Goal: Transaction & Acquisition: Subscribe to service/newsletter

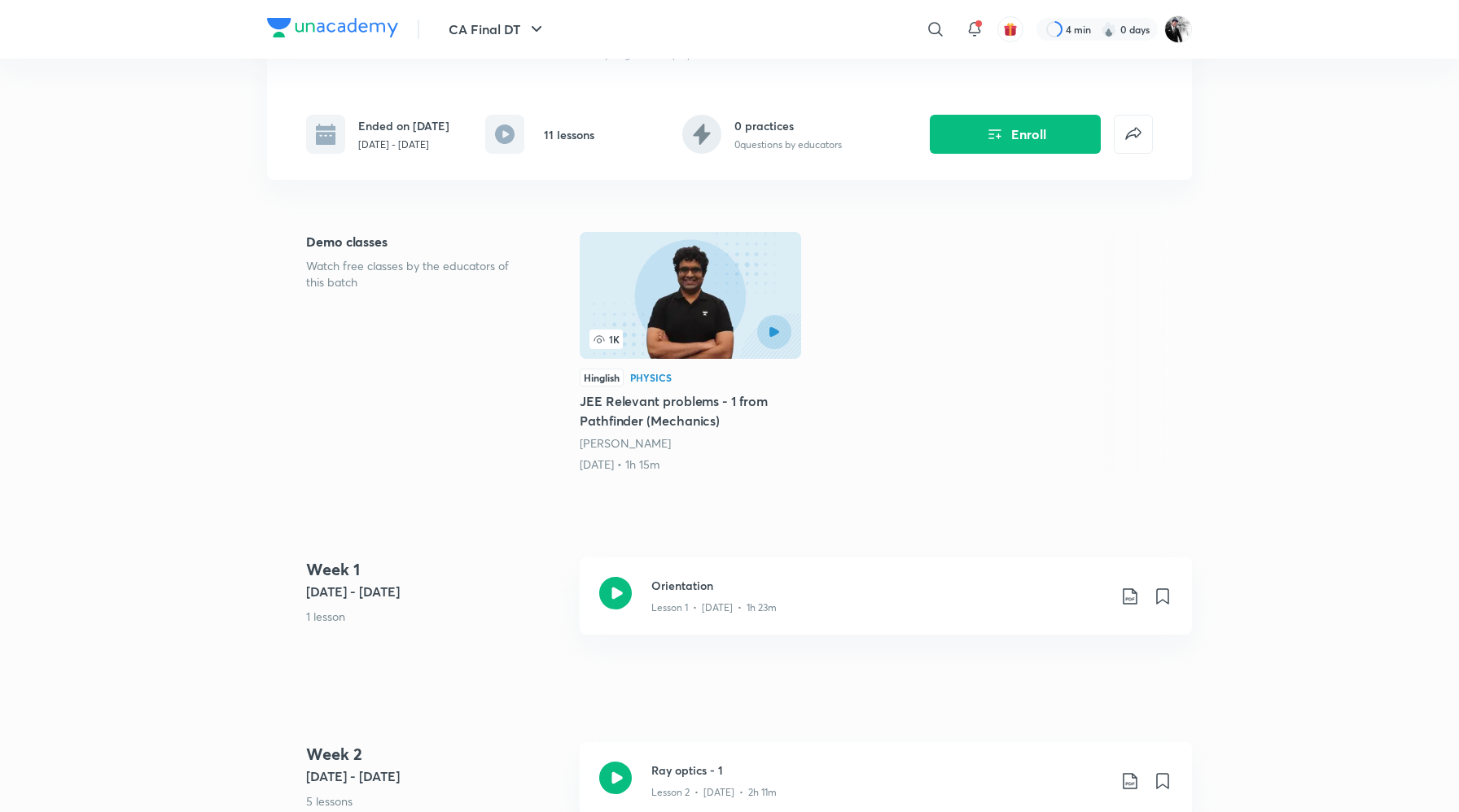
scroll to position [320, 0]
click at [625, 584] on icon at bounding box center [616, 592] width 33 height 33
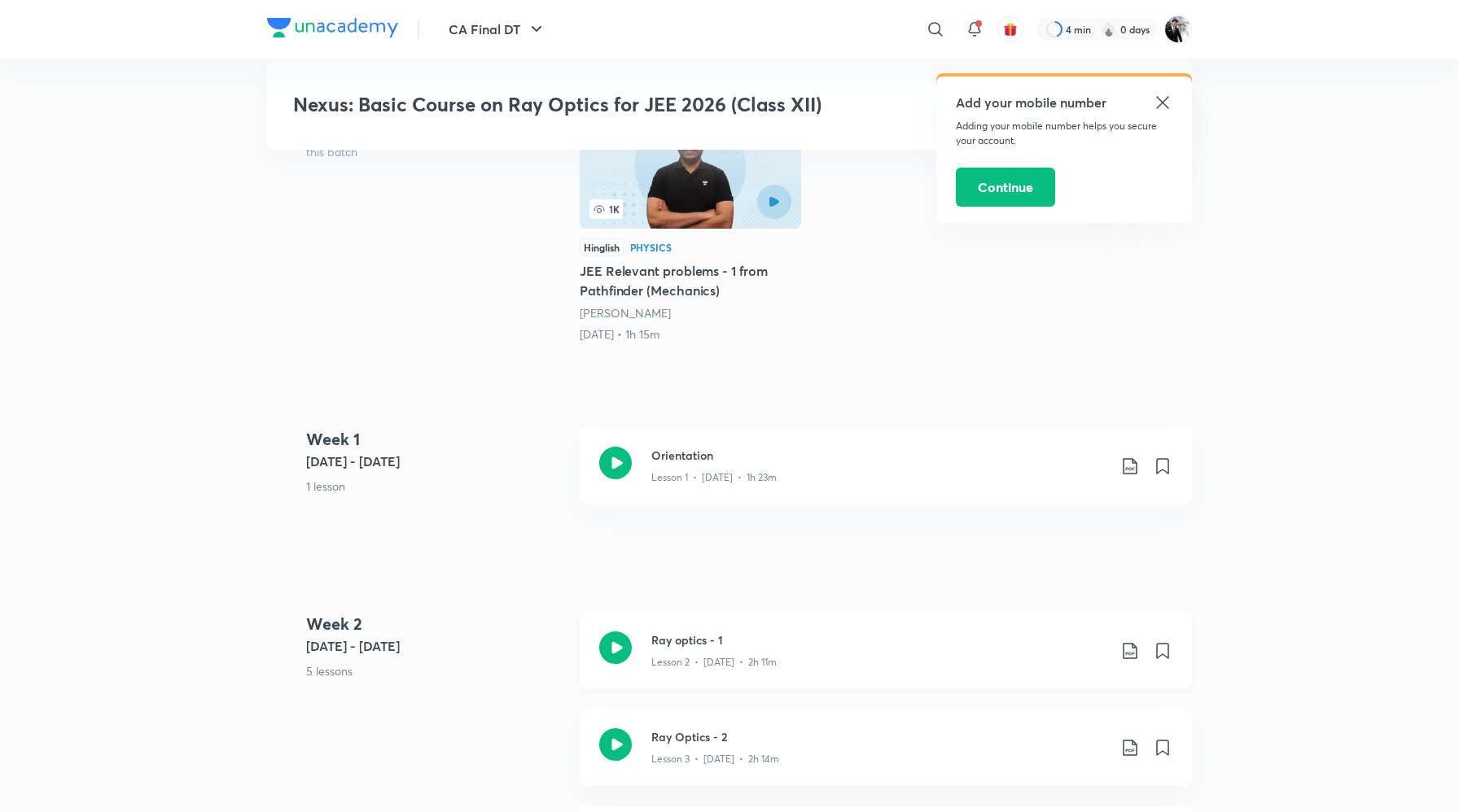
scroll to position [587, 0]
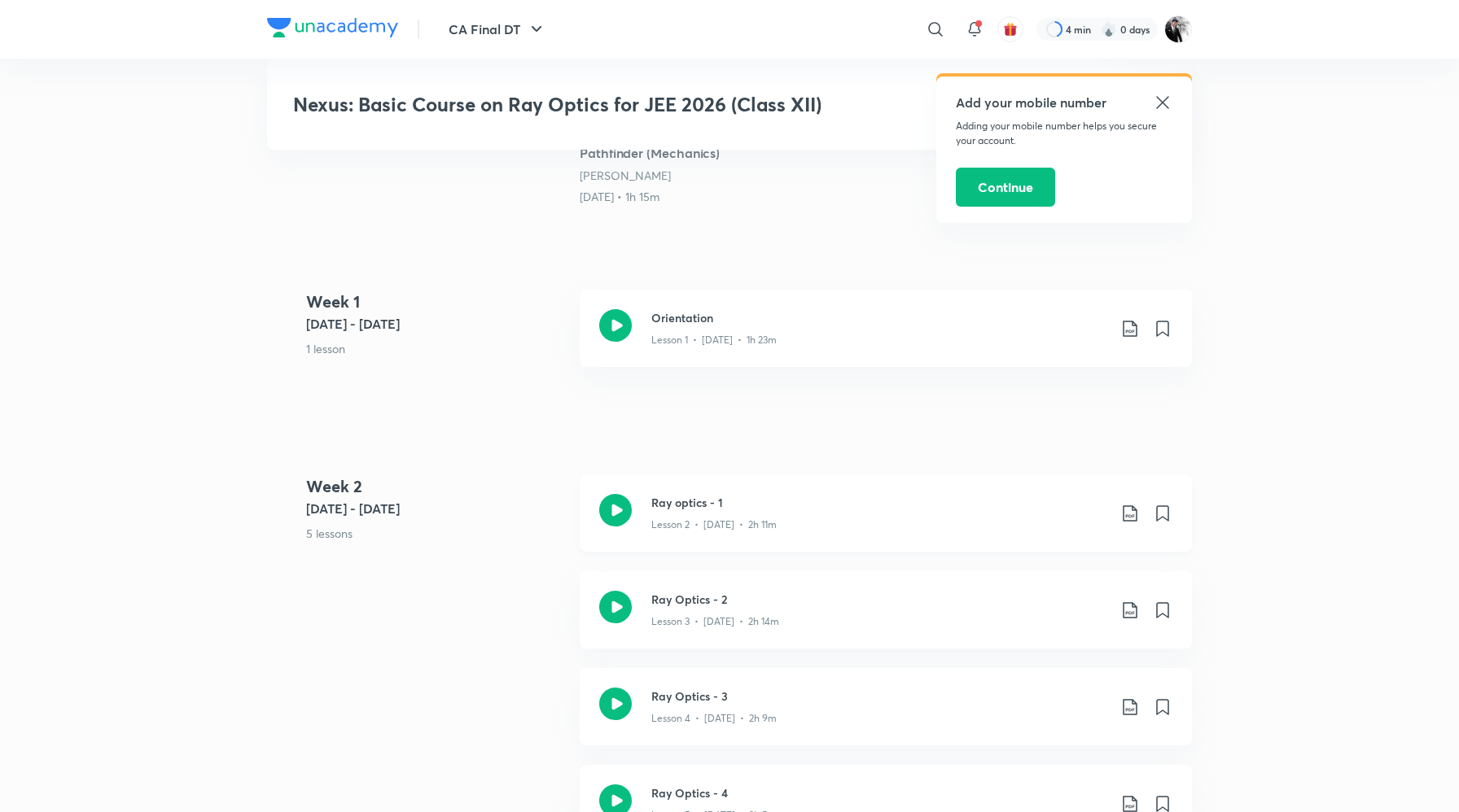
click at [615, 507] on icon at bounding box center [616, 510] width 33 height 33
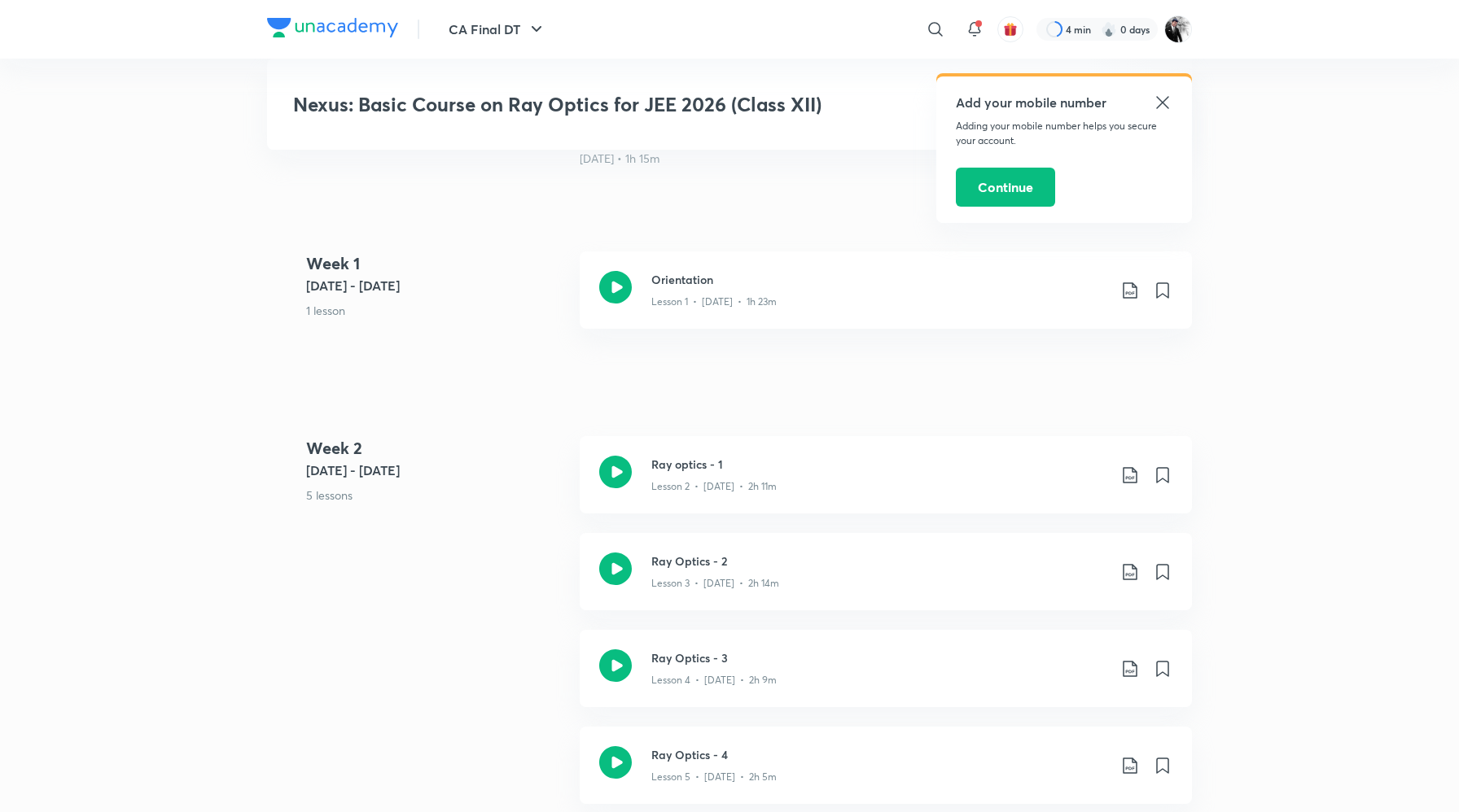
scroll to position [628, 0]
click at [617, 563] on icon at bounding box center [616, 566] width 33 height 33
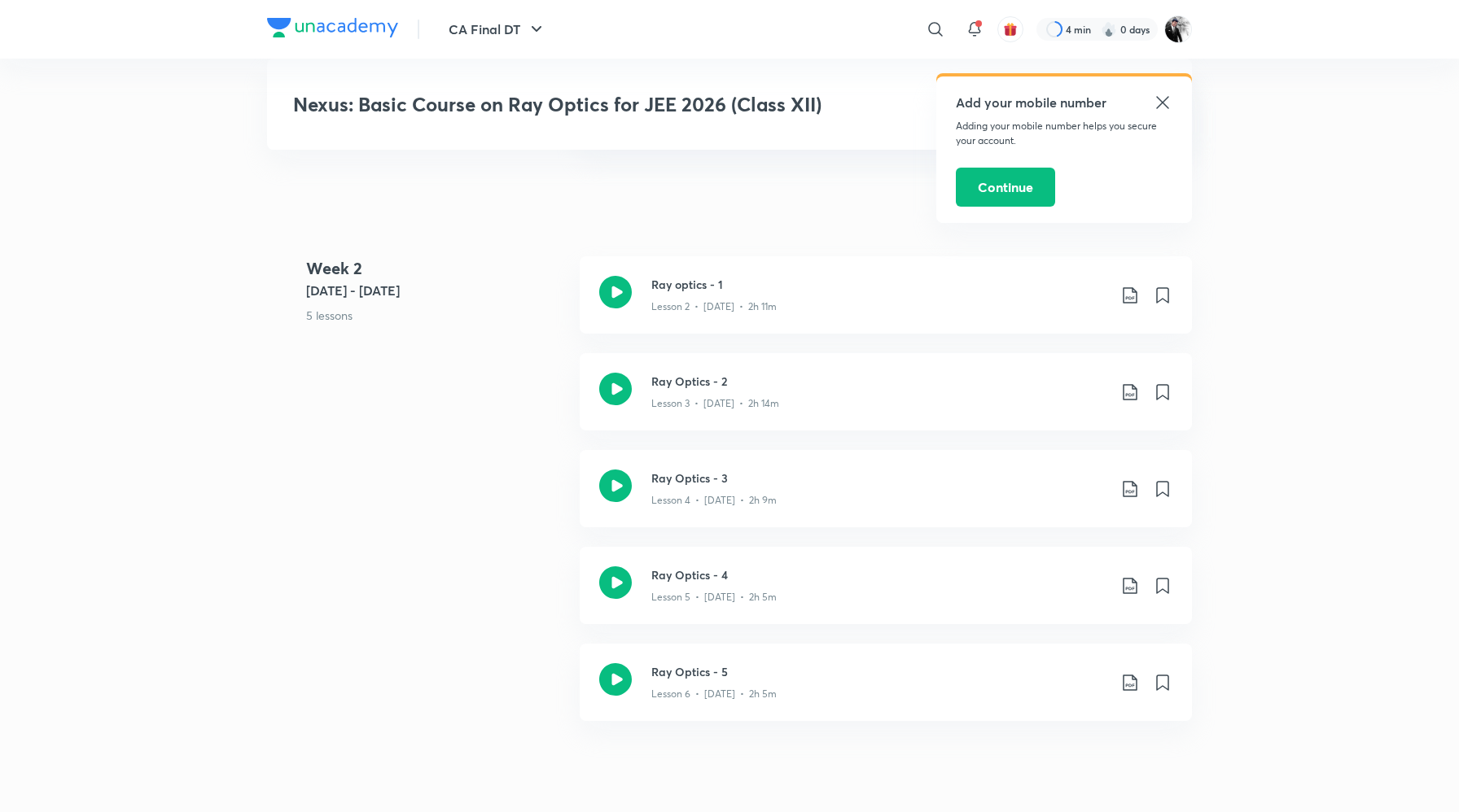
scroll to position [803, 0]
click at [616, 484] on icon at bounding box center [616, 488] width 33 height 33
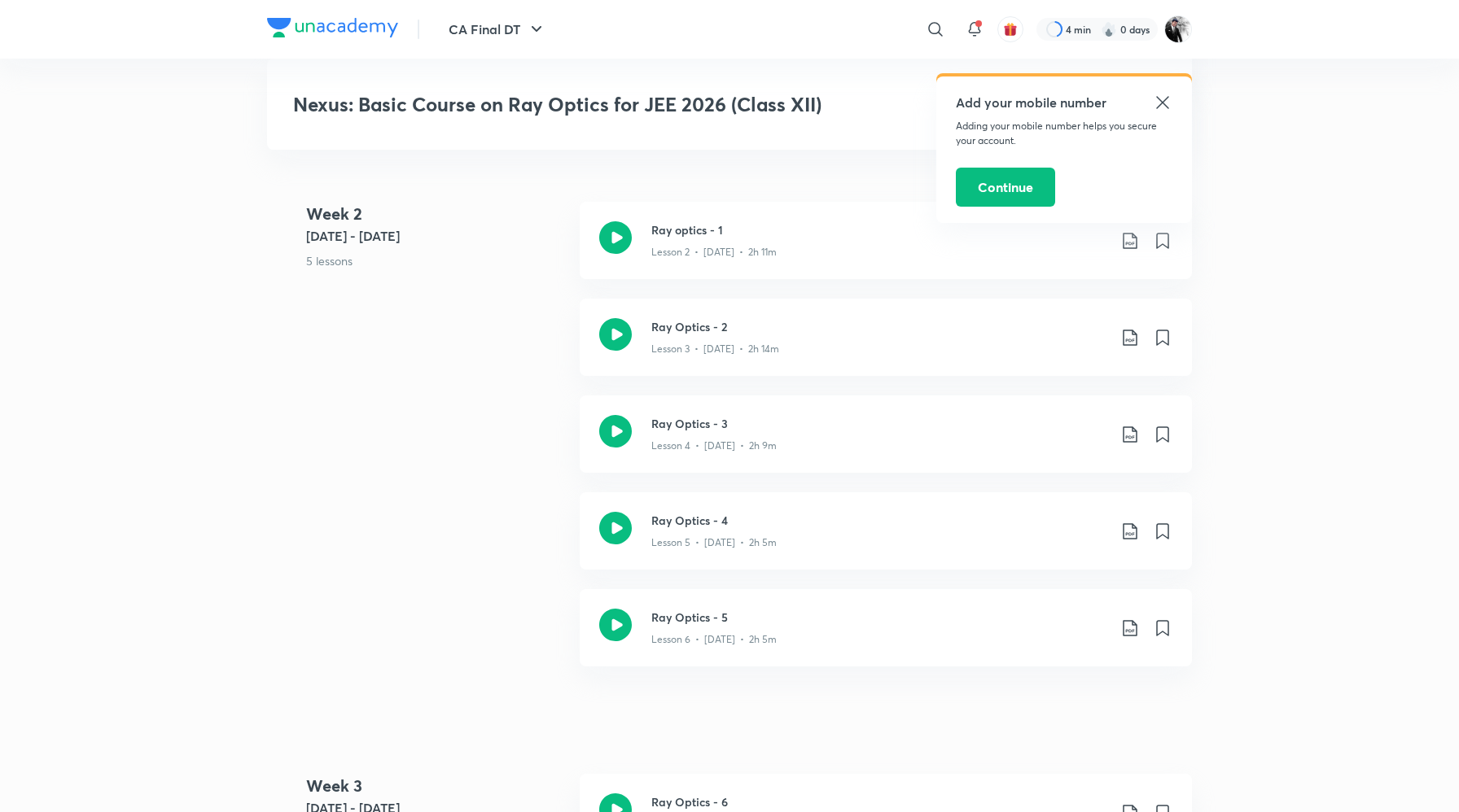
scroll to position [900, 0]
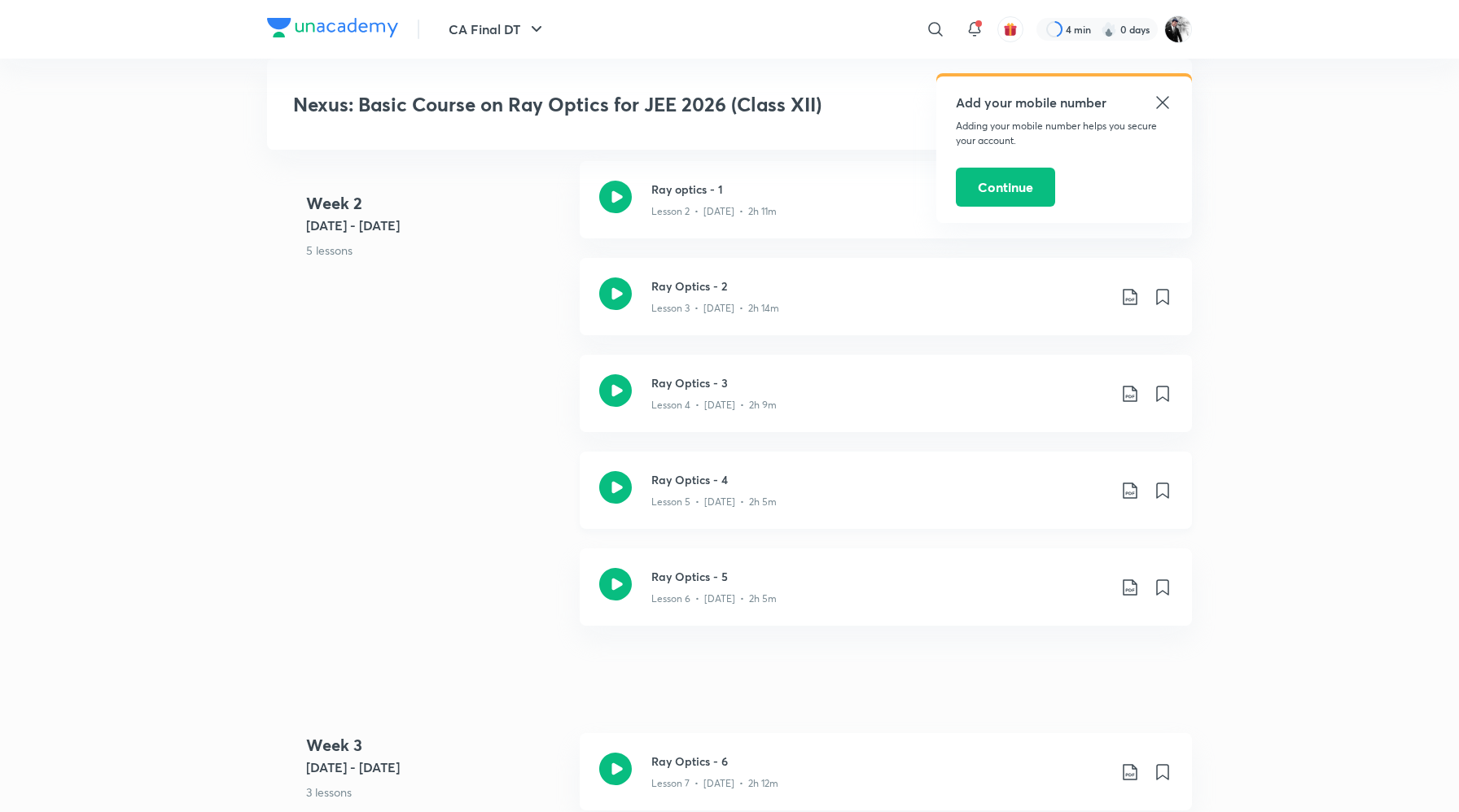
click at [612, 482] on icon at bounding box center [616, 488] width 33 height 33
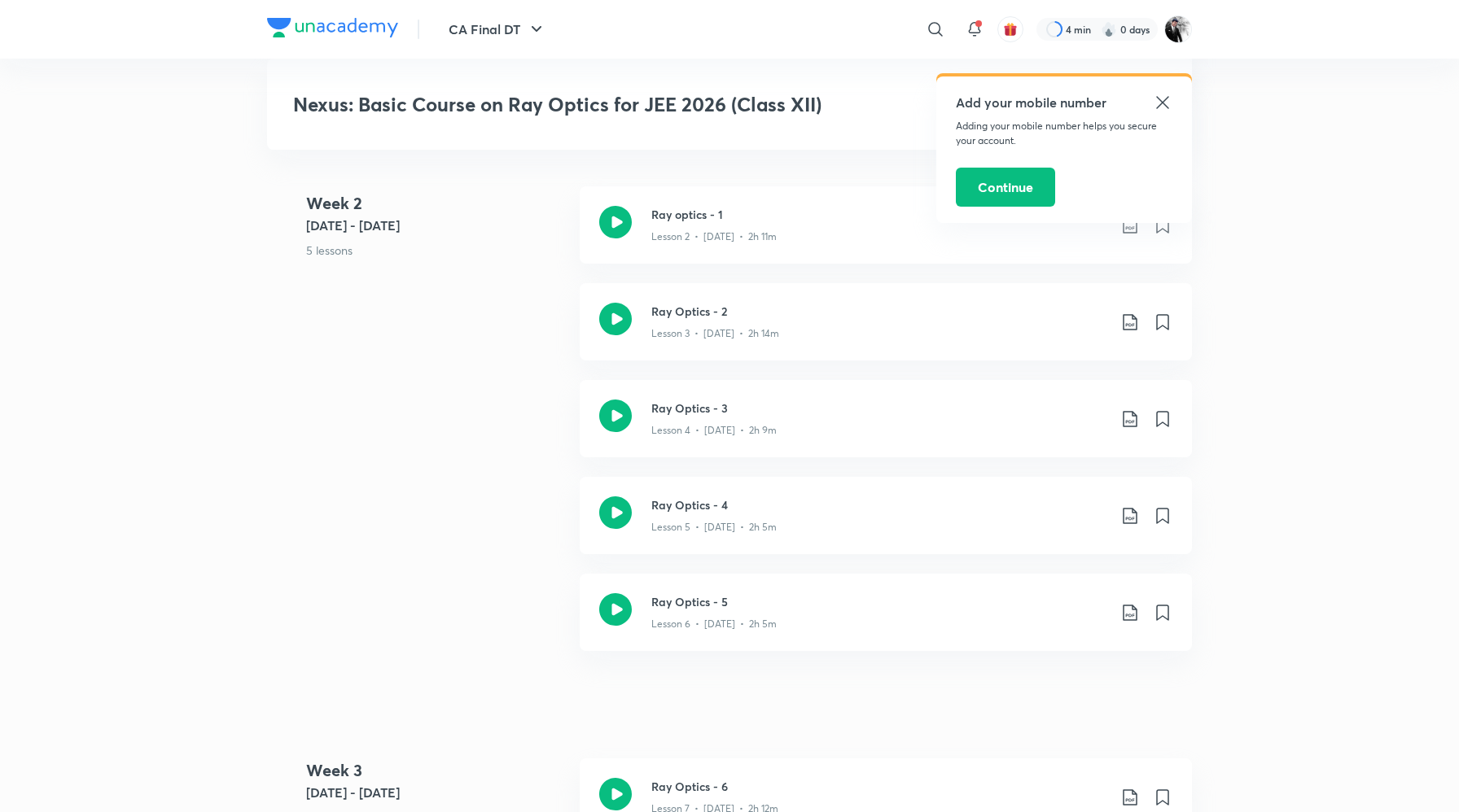
scroll to position [852, 0]
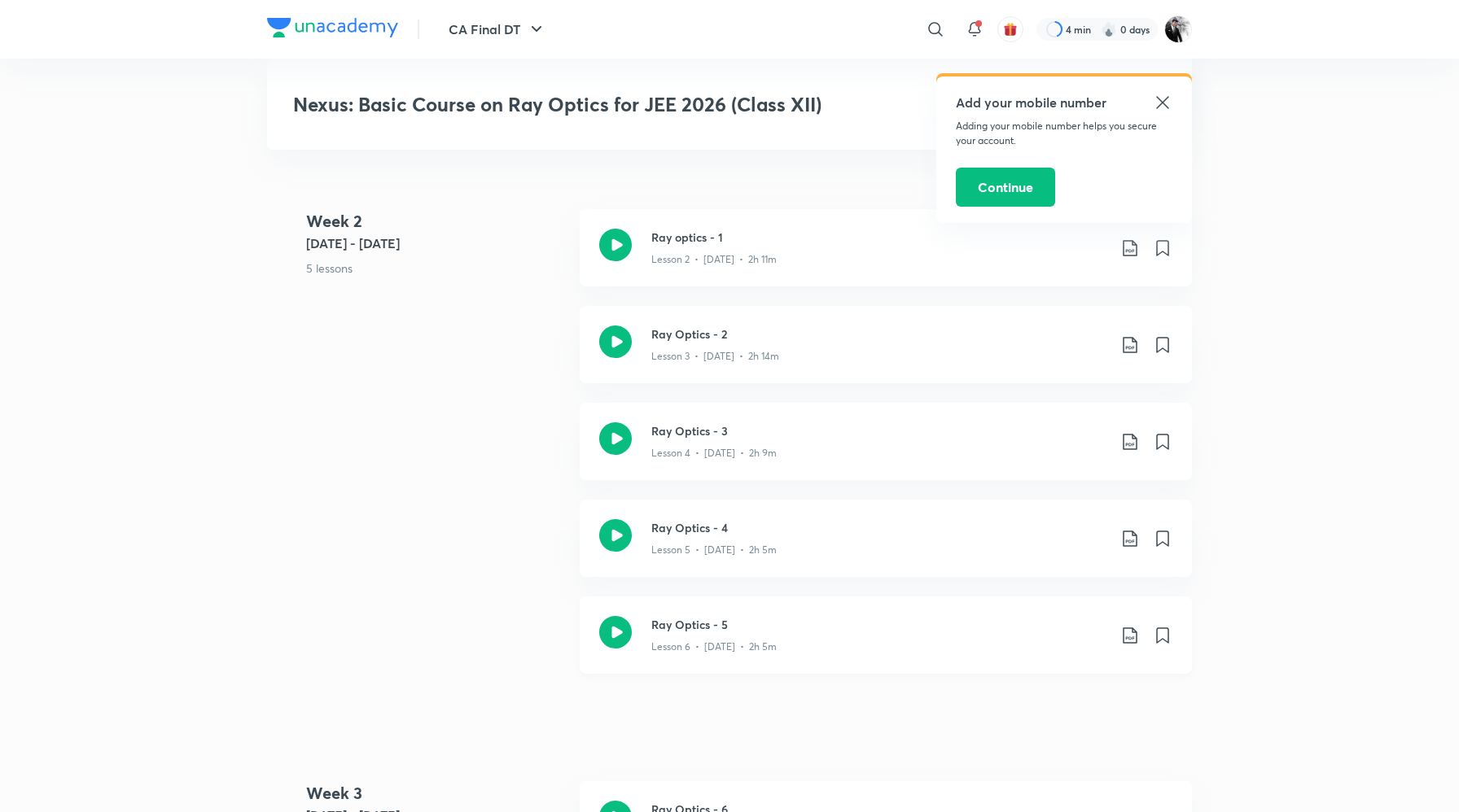
click at [623, 636] on icon at bounding box center [616, 633] width 33 height 33
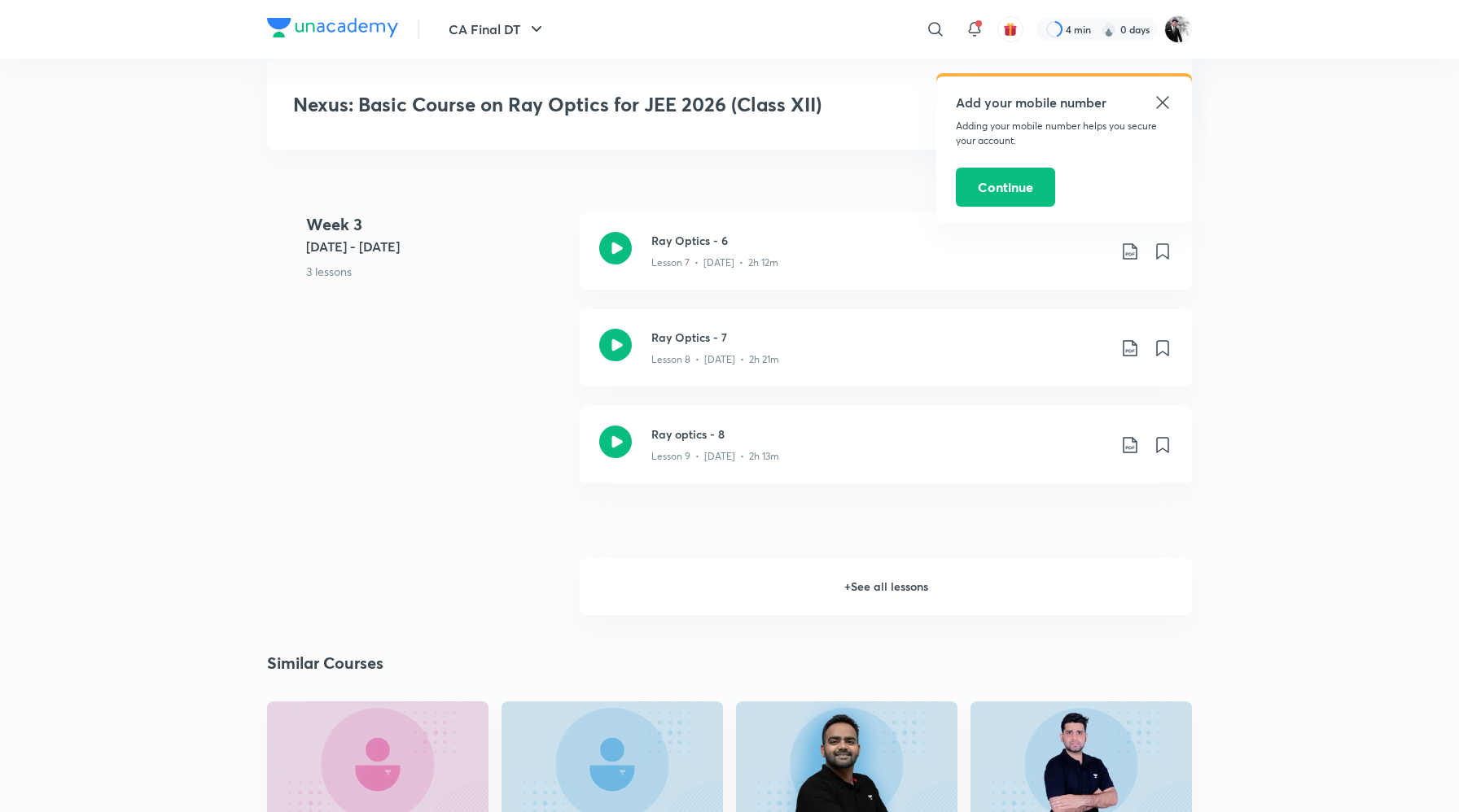
scroll to position [1412, 0]
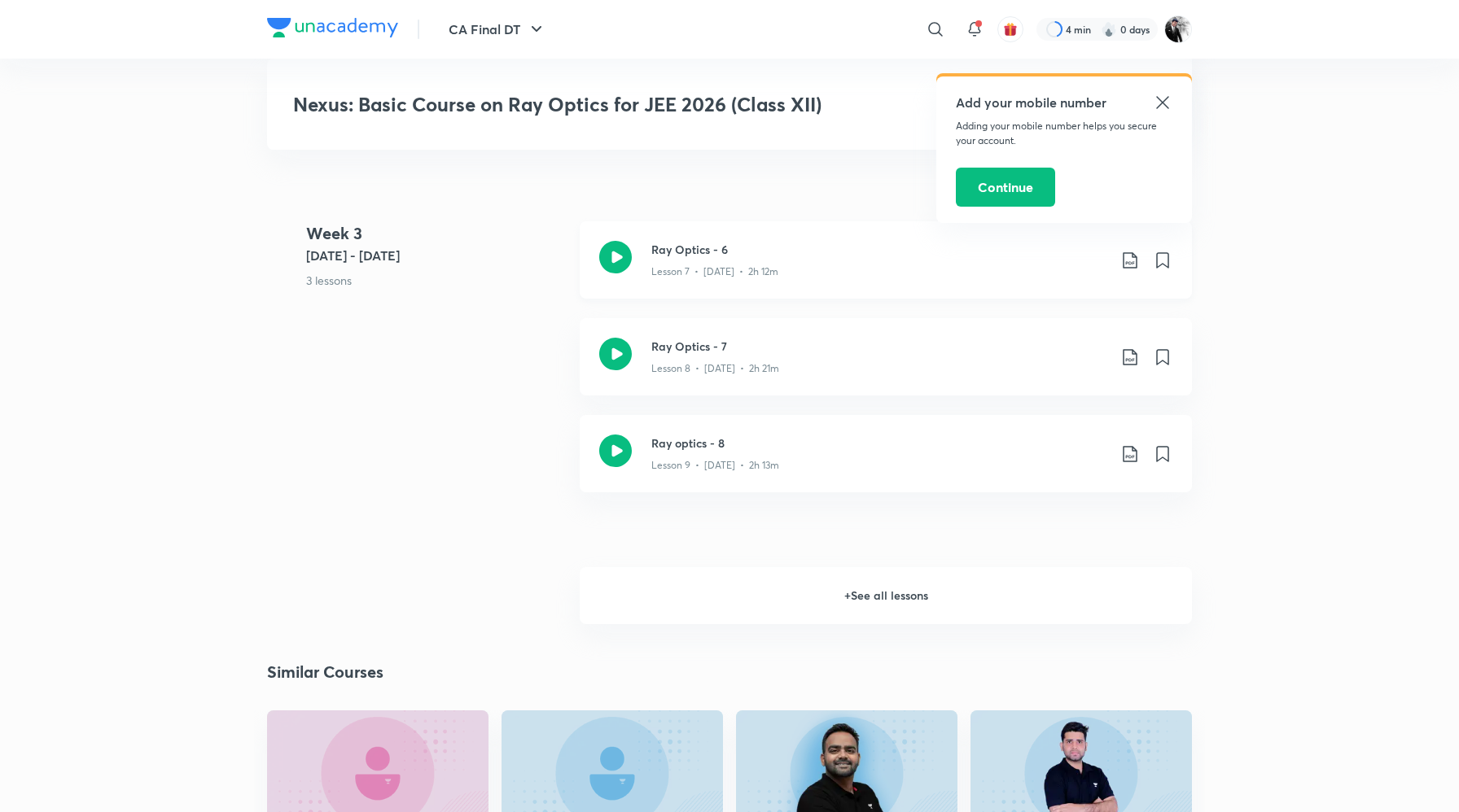
click at [617, 258] on icon at bounding box center [616, 257] width 33 height 33
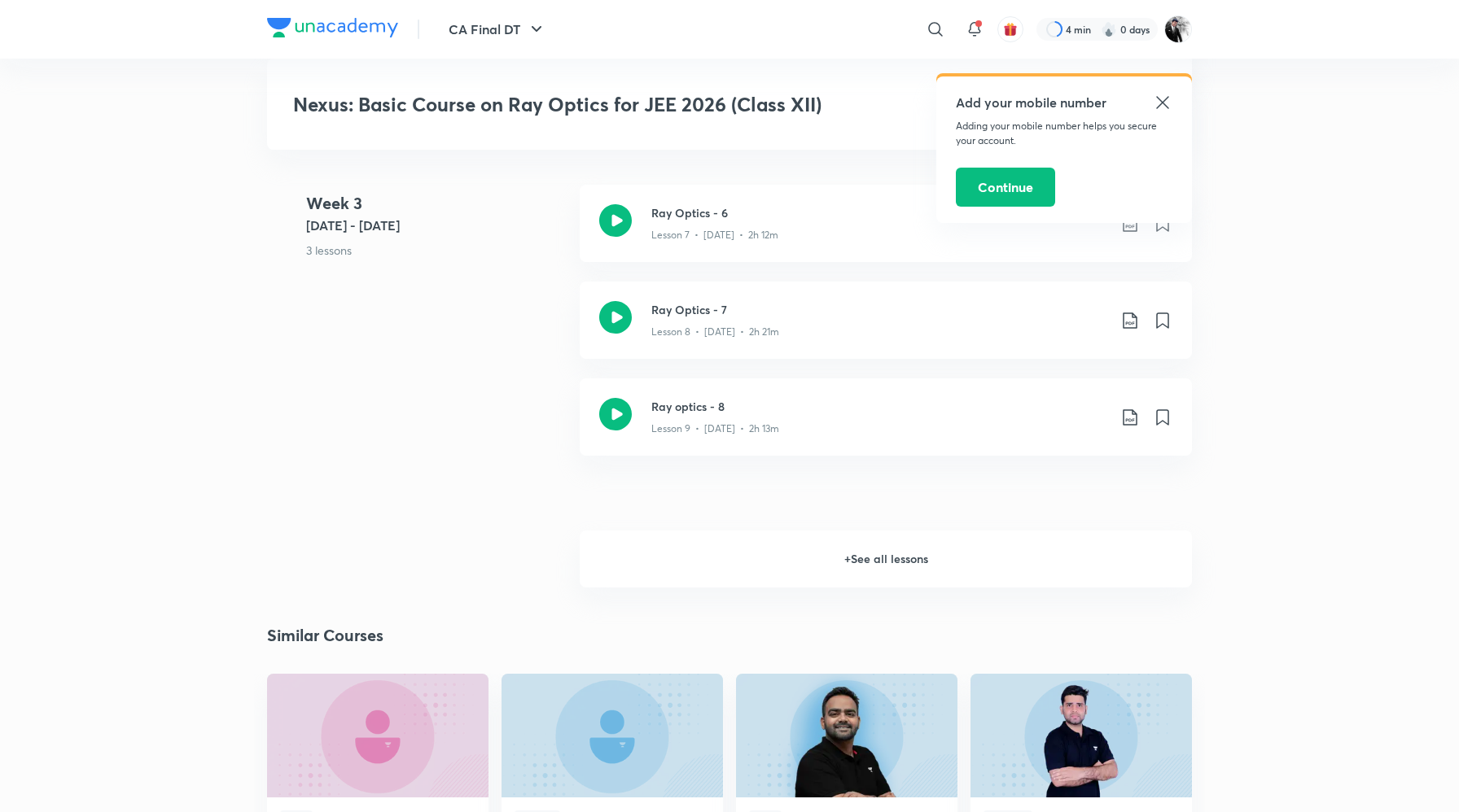
scroll to position [1458, 0]
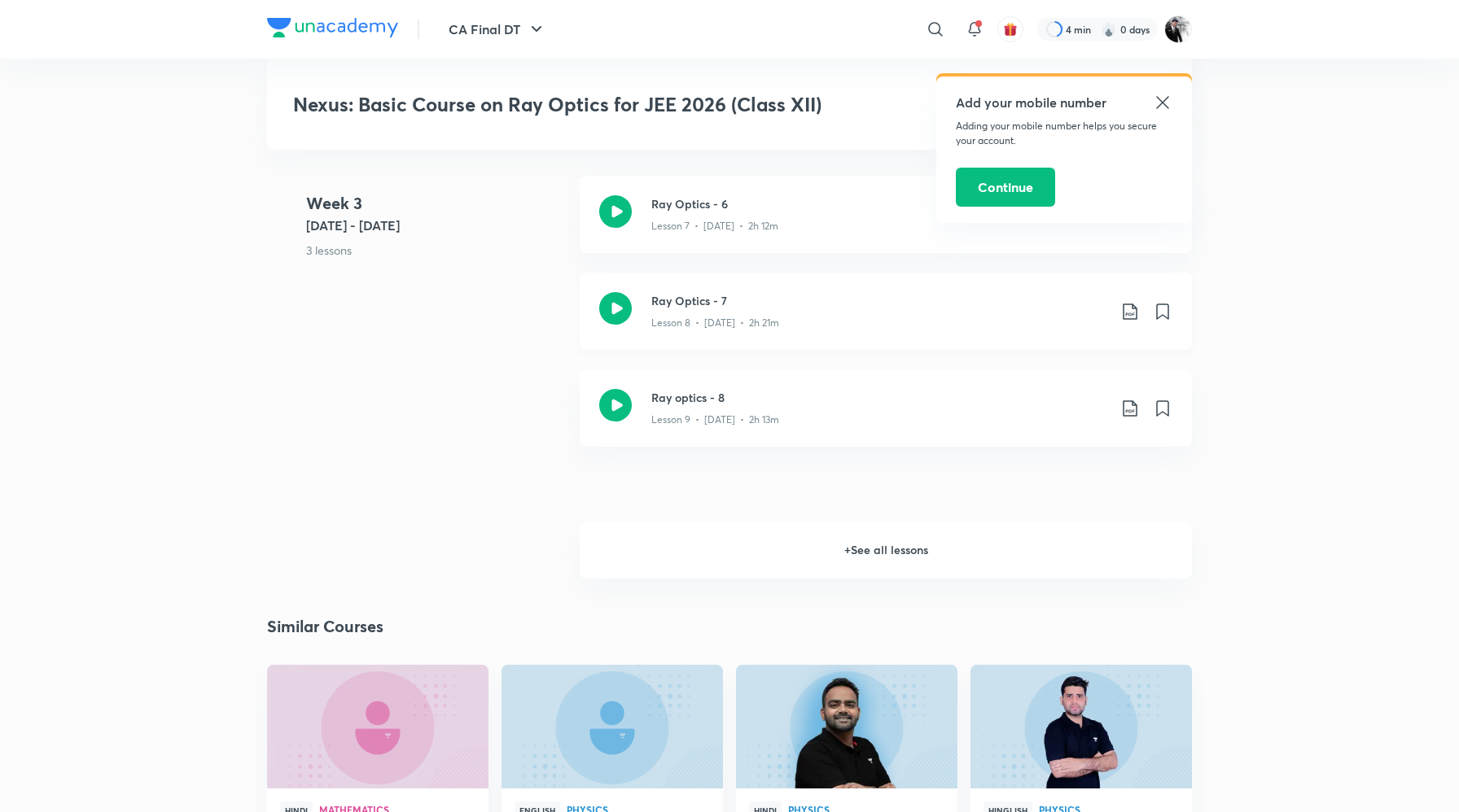
click at [599, 314] on icon at bounding box center [616, 309] width 33 height 33
click at [598, 392] on div "Ray optics - 8 Lesson 9 • Apr 18 • 2h 13m" at bounding box center [885, 408] width 612 height 77
click at [850, 542] on h6 "+ See all lessons" at bounding box center [885, 551] width 612 height 57
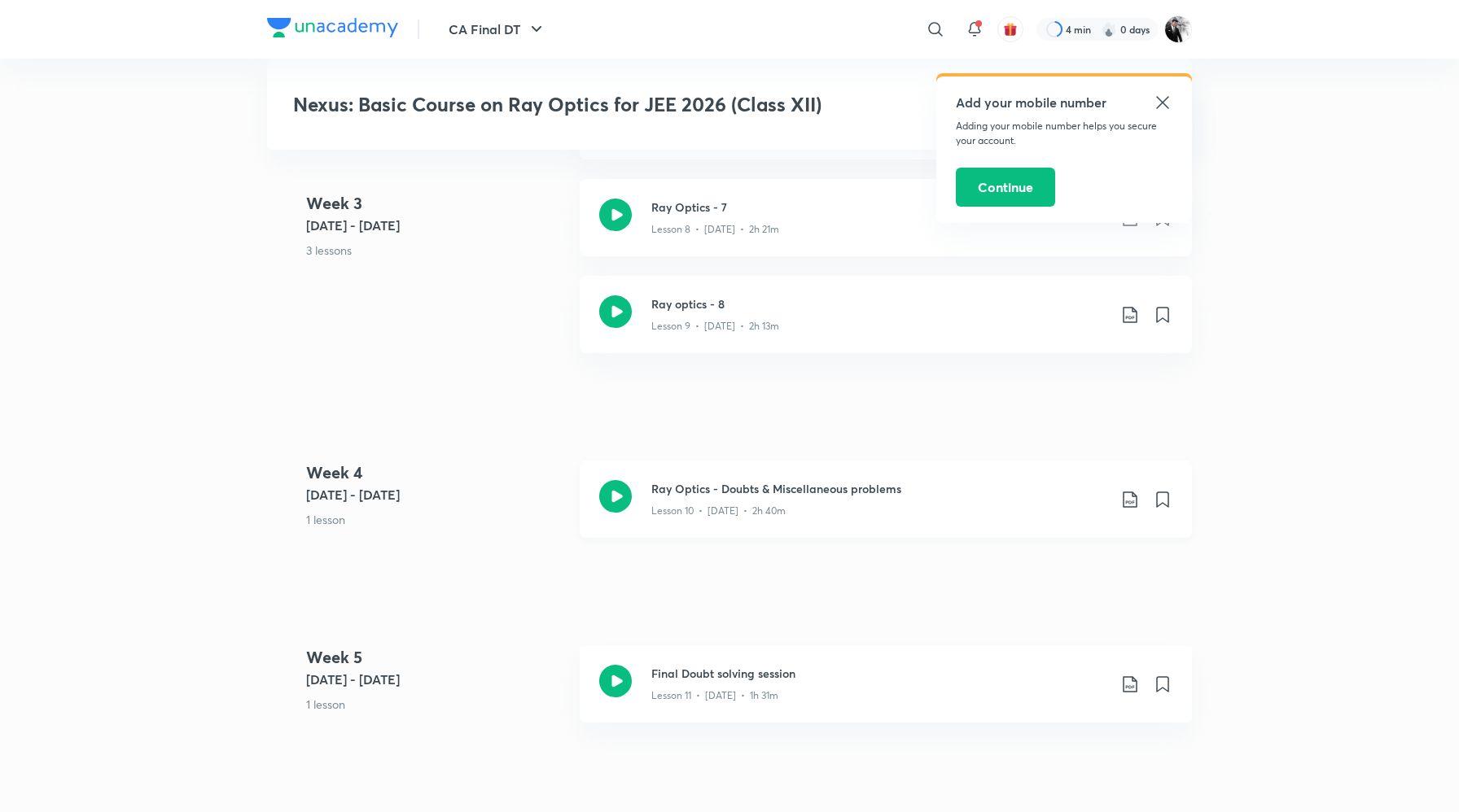
scroll to position [1600, 0]
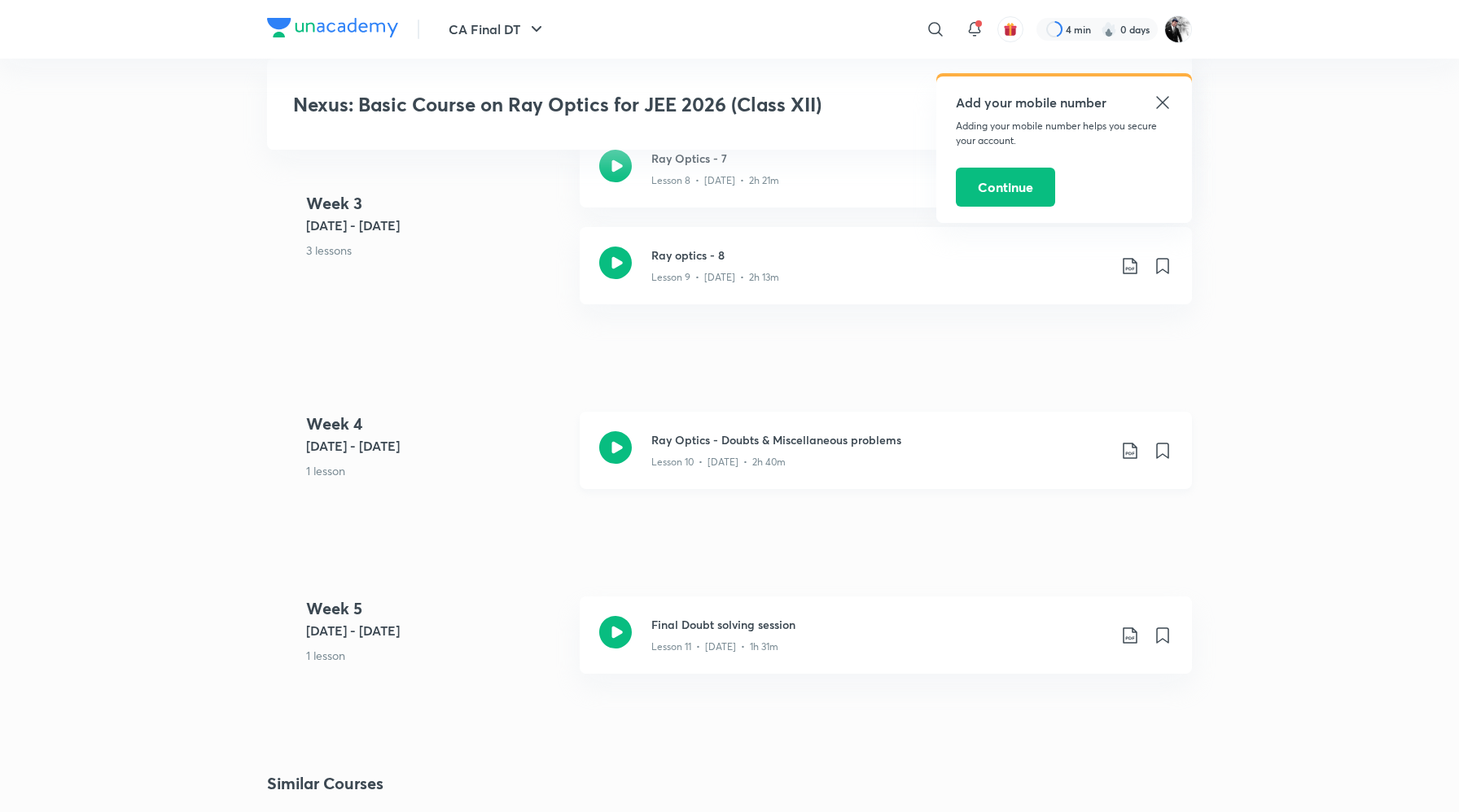
click at [604, 424] on div "Ray Optics - Doubts & Miscellaneous problems Lesson 10 • Apr 21 • 2h 40m" at bounding box center [885, 451] width 612 height 77
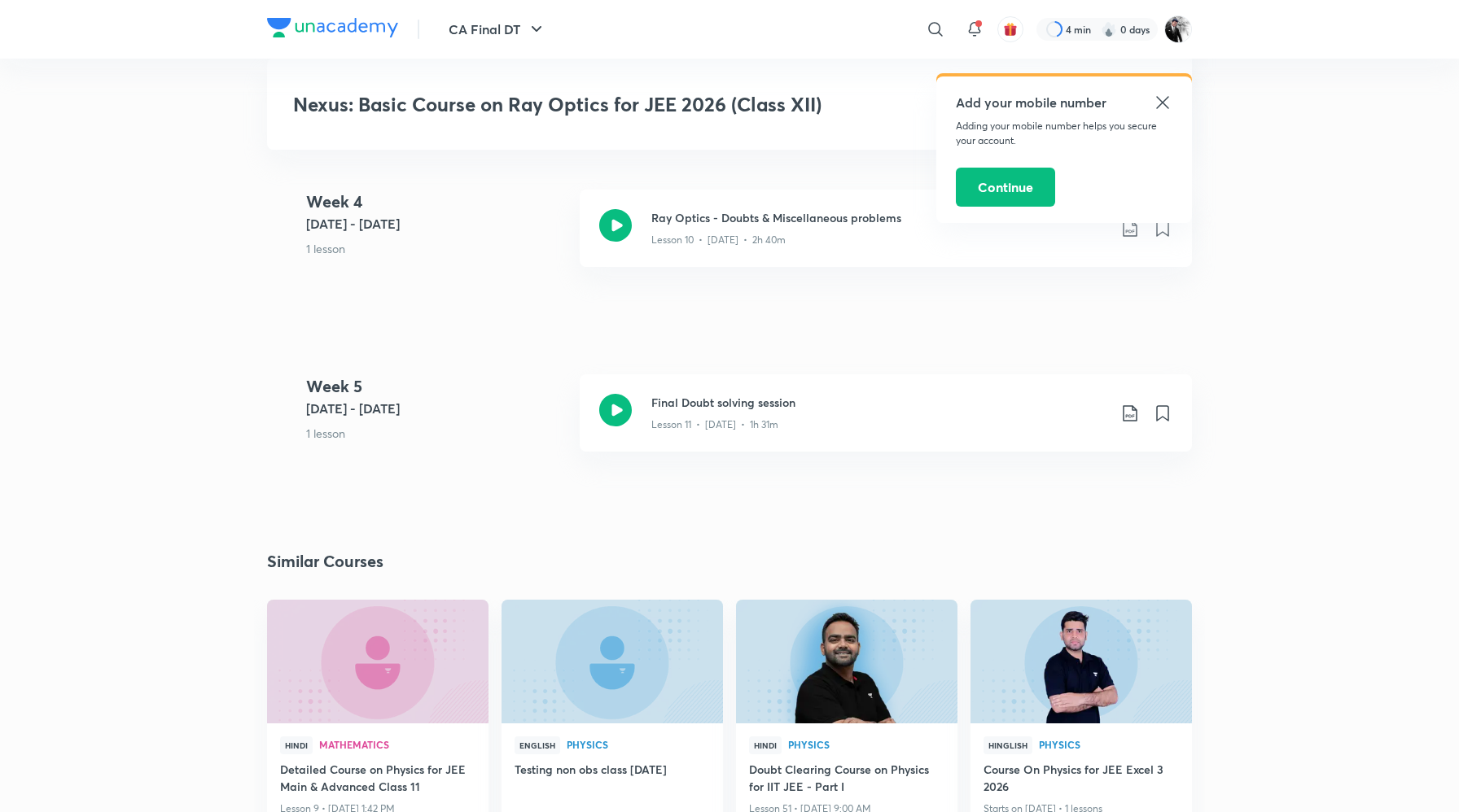
scroll to position [1789, 0]
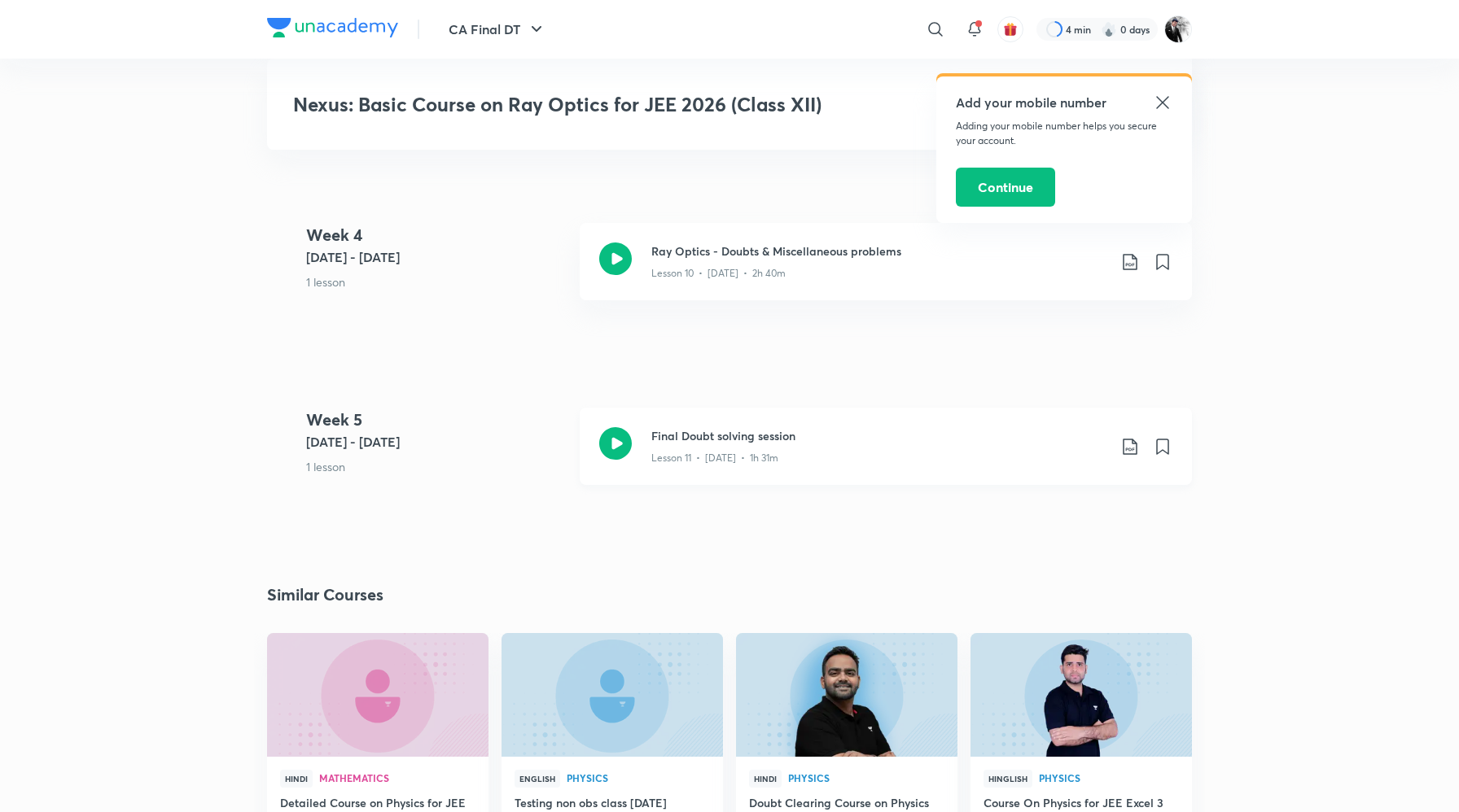
click at [628, 436] on icon at bounding box center [616, 443] width 33 height 33
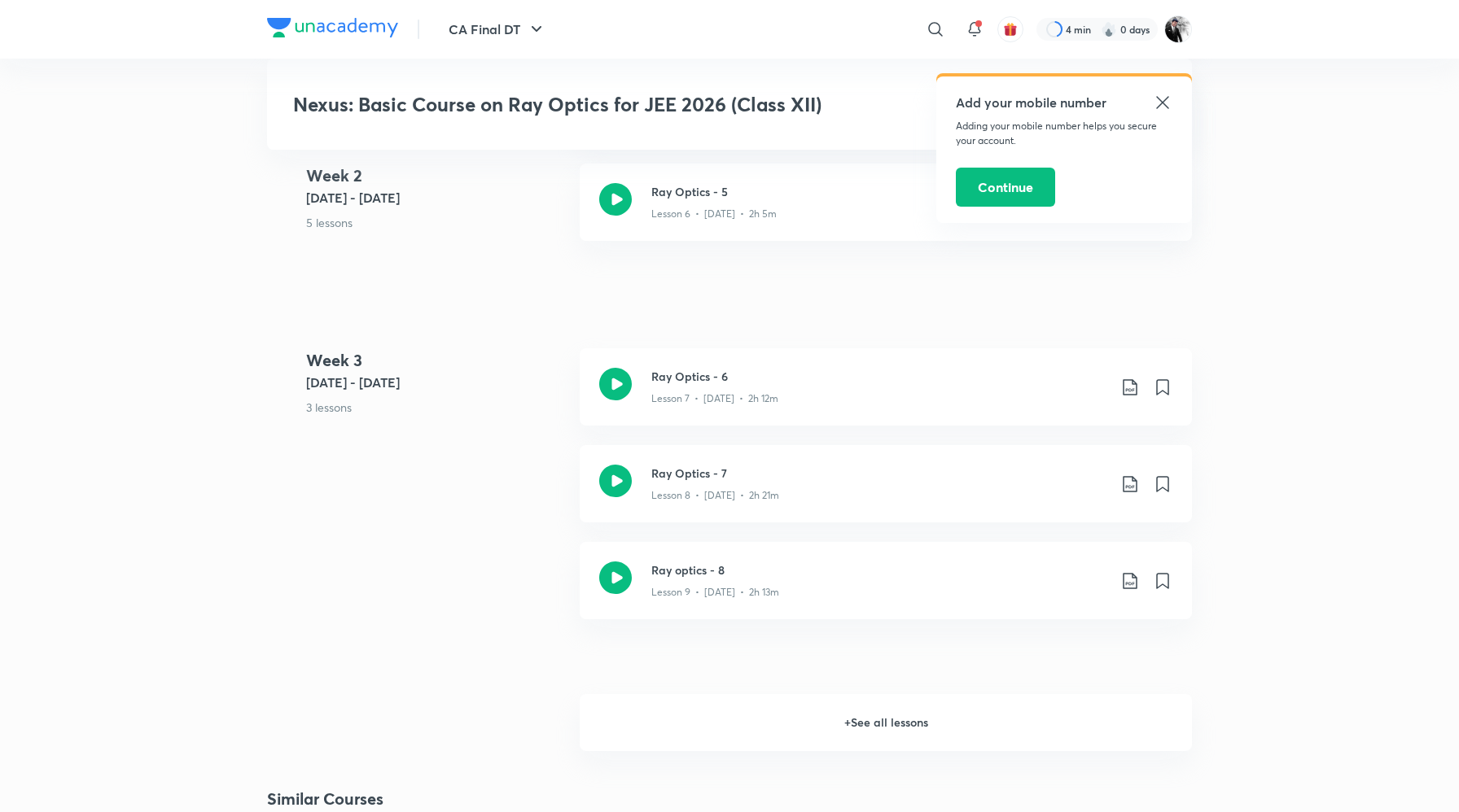
scroll to position [1288, 0]
click at [823, 742] on h6 "+ See all lessons" at bounding box center [885, 719] width 612 height 57
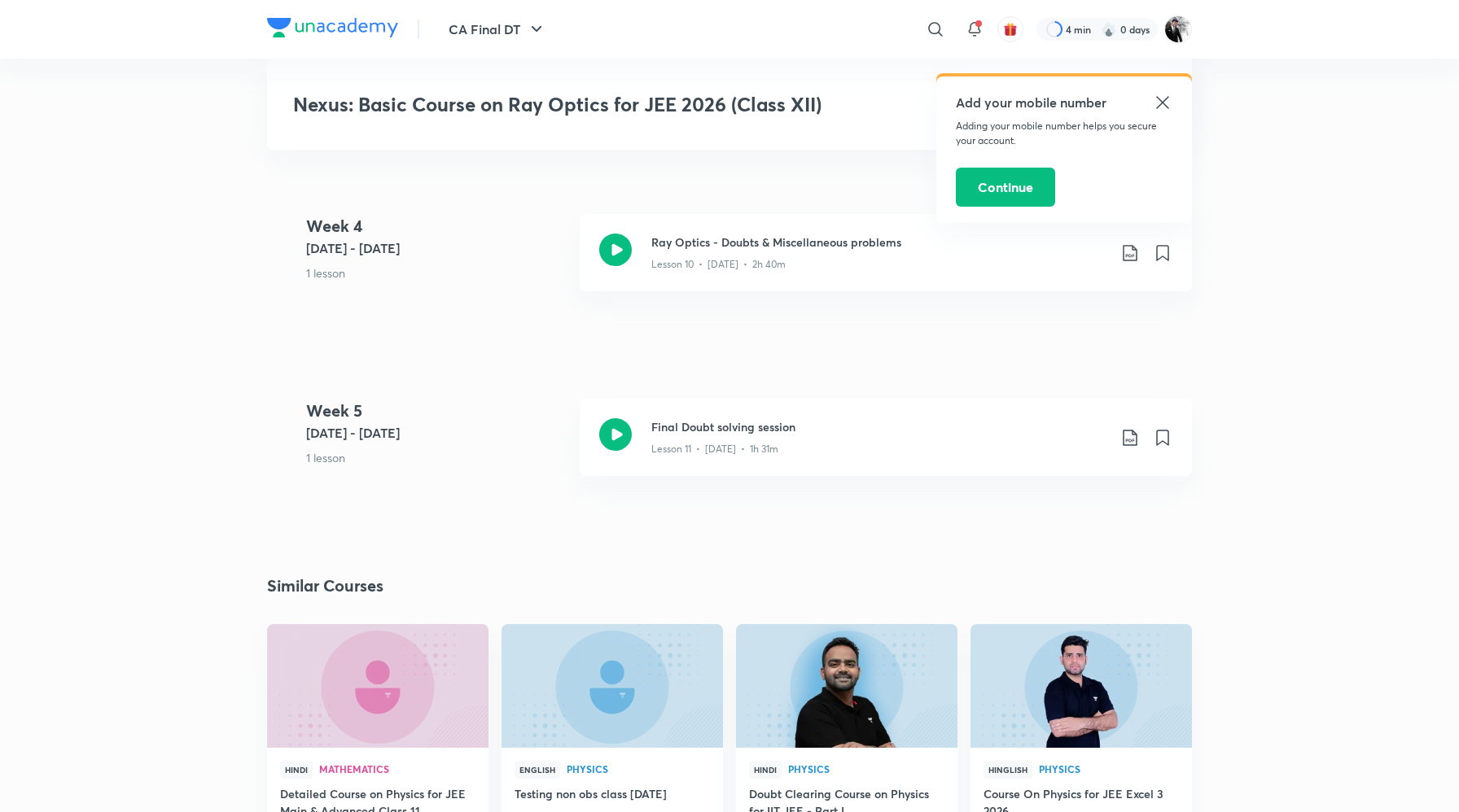
scroll to position [1795, 0]
click at [614, 433] on icon at bounding box center [616, 437] width 33 height 33
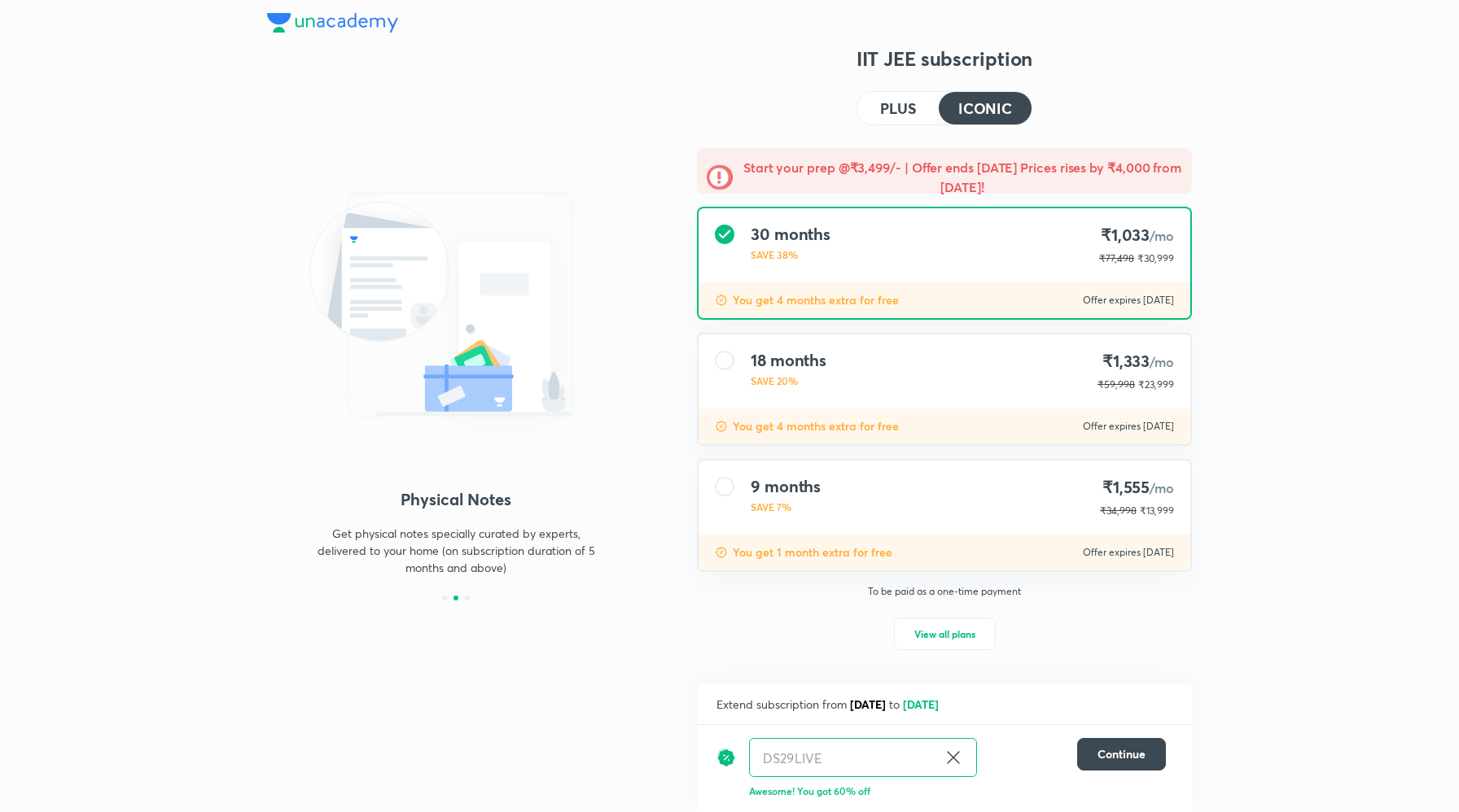
click at [796, 385] on p "SAVE 20%" at bounding box center [789, 381] width 75 height 15
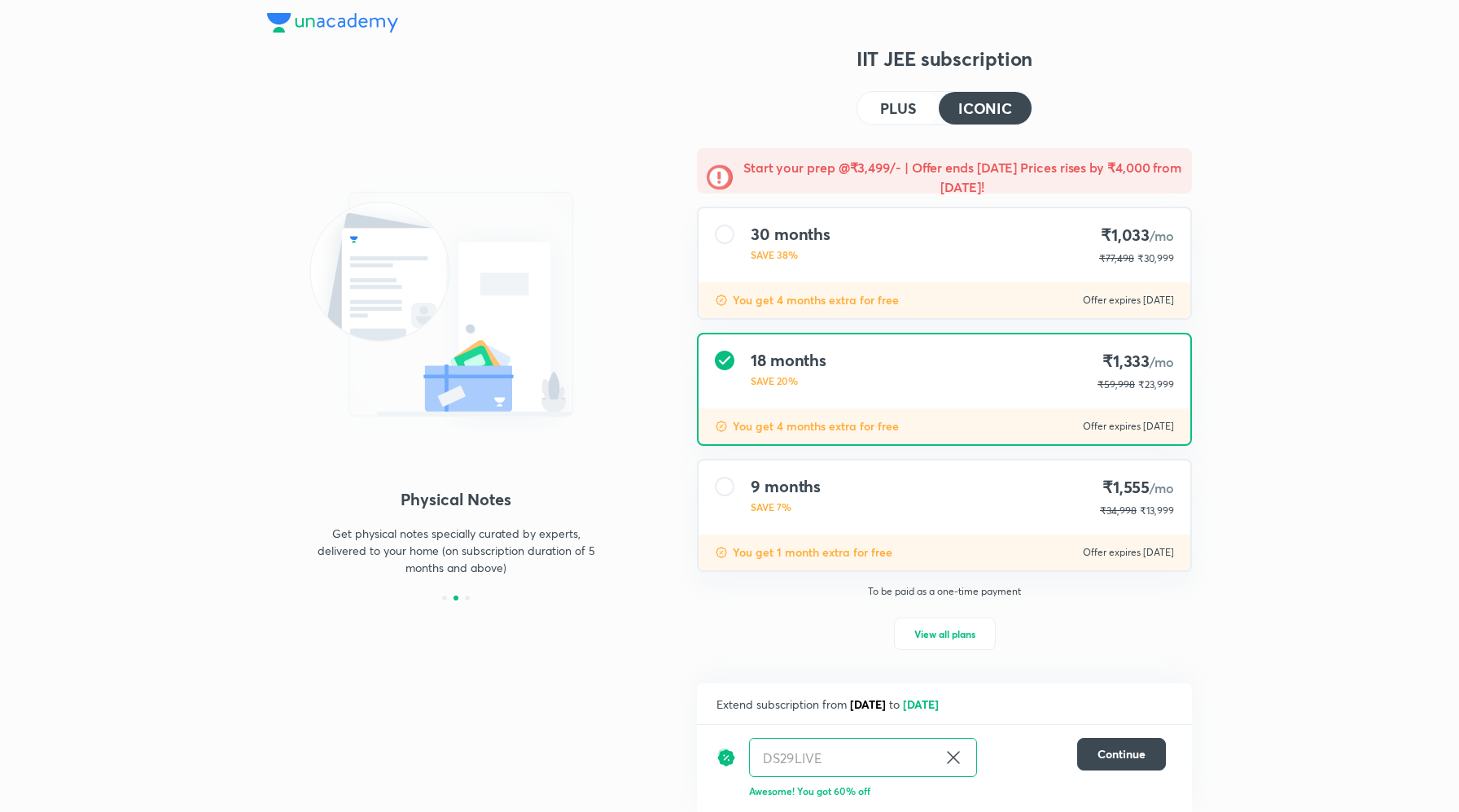
click at [797, 247] on p "SAVE 38%" at bounding box center [790, 255] width 80 height 15
